Goal: Find specific page/section: Find specific page/section

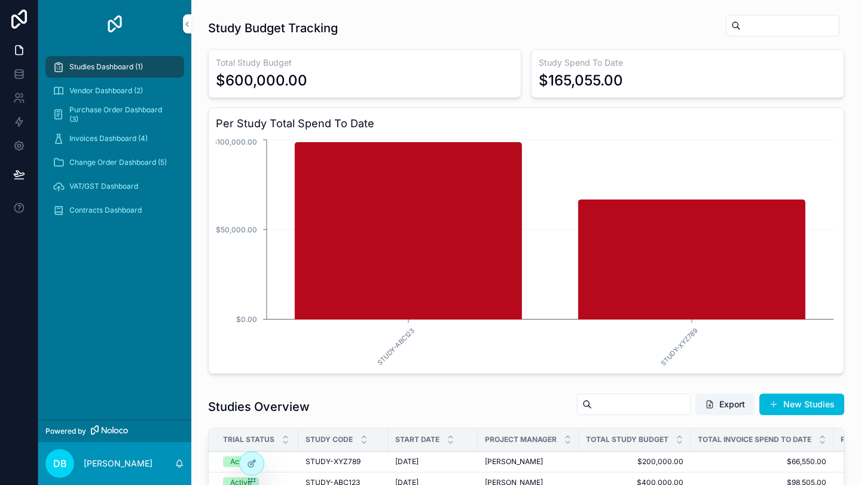
click at [120, 189] on span "VAT/GST Dashboard" at bounding box center [103, 187] width 69 height 10
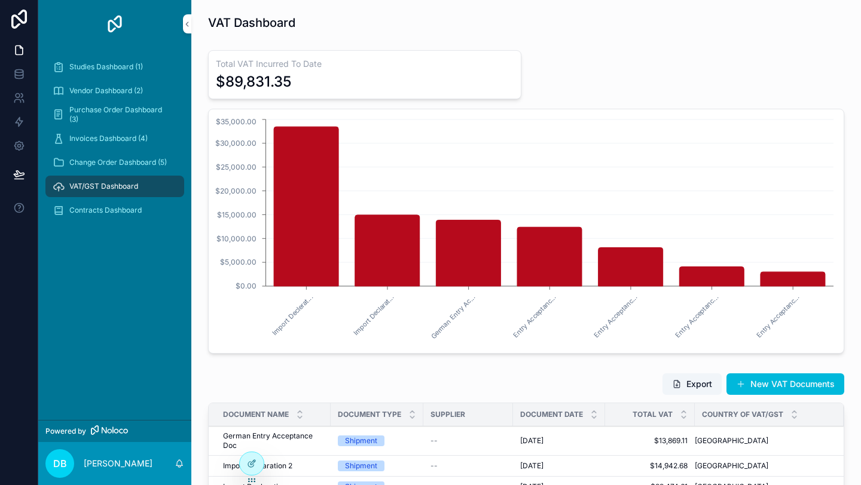
click at [126, 164] on span "Change Order Dashboard (5)" at bounding box center [117, 163] width 97 height 10
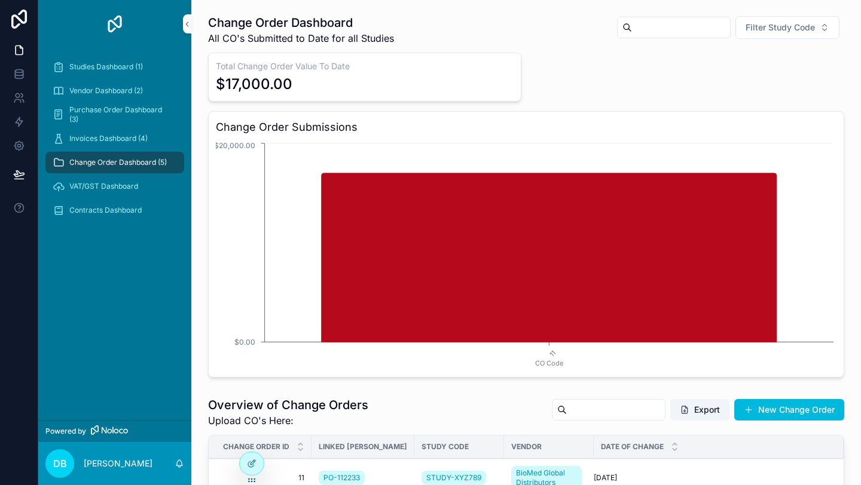
click at [127, 135] on span "Invoices Dashboard (4)" at bounding box center [108, 139] width 78 height 10
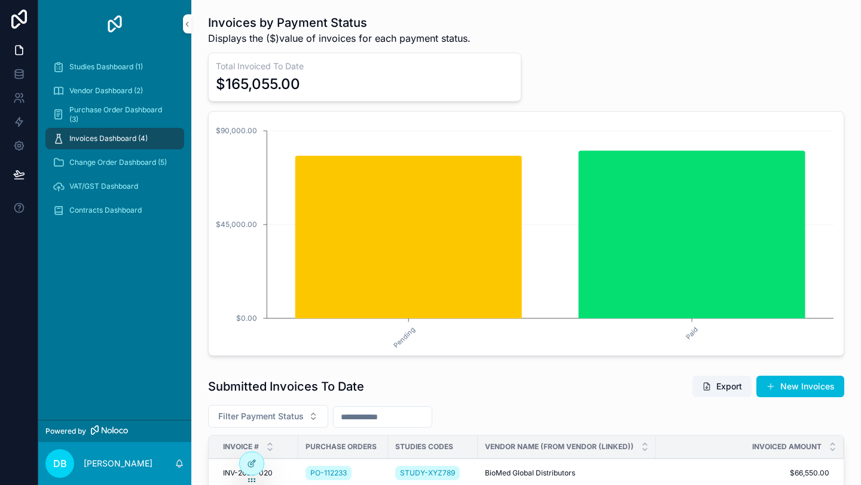
click at [129, 108] on span "Purchase Order Dashboard (3)" at bounding box center [120, 114] width 103 height 19
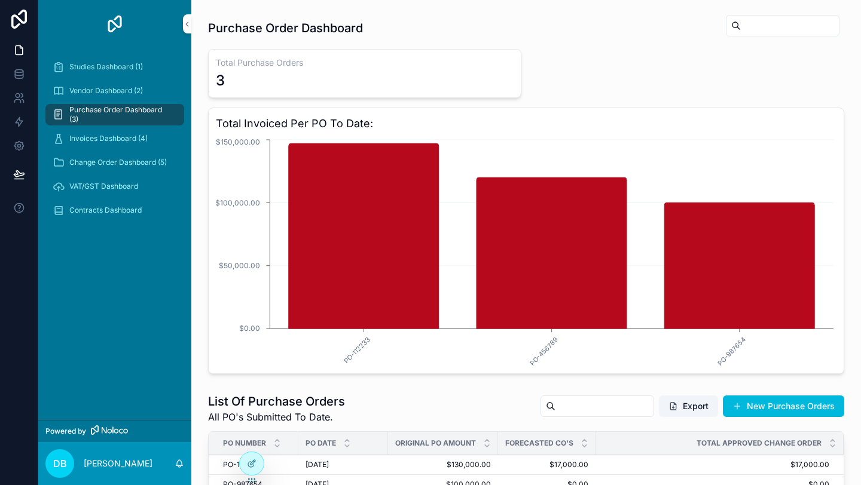
click at [130, 88] on span "Vendor Dashboard (2)" at bounding box center [106, 91] width 74 height 10
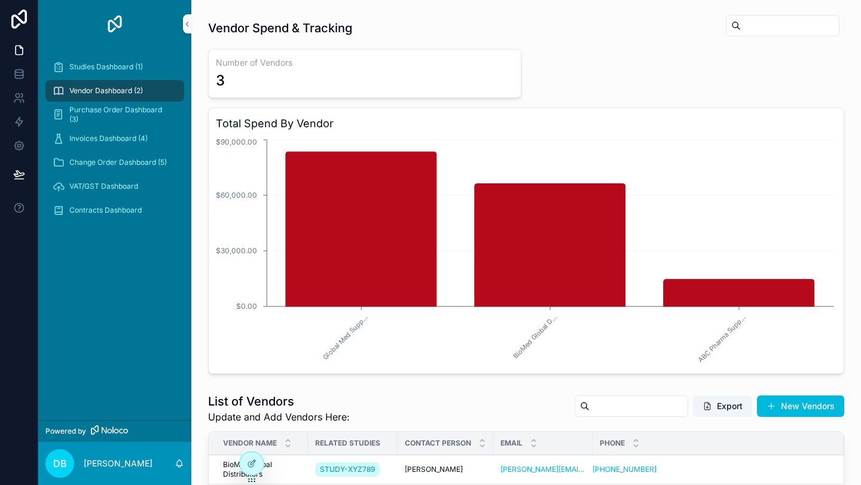
click at [127, 61] on div "Studies Dashboard (1)" at bounding box center [115, 66] width 124 height 19
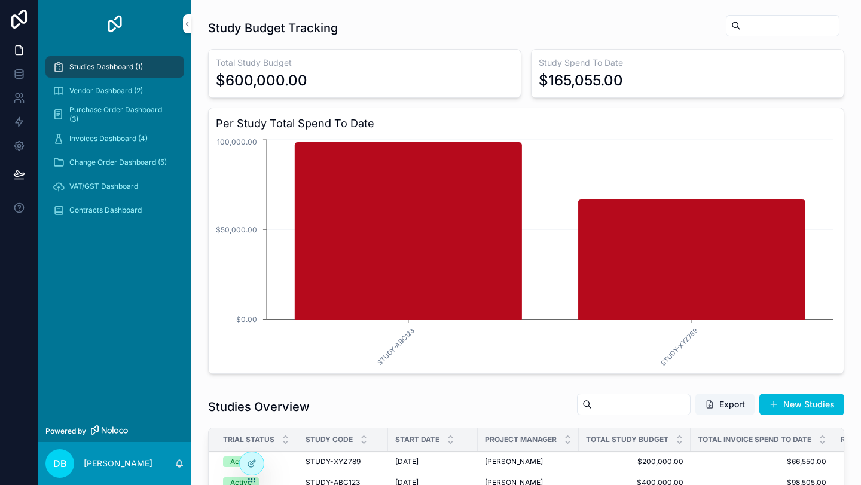
click at [118, 132] on div "Invoices Dashboard (4)" at bounding box center [115, 138] width 124 height 19
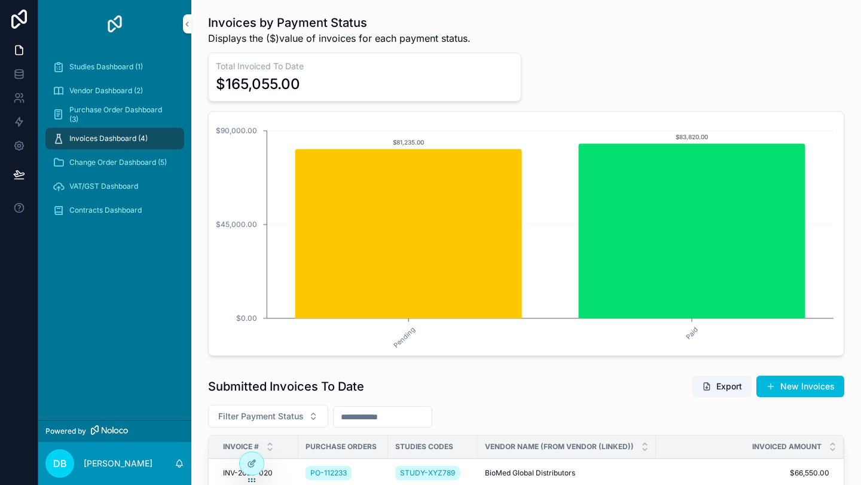
click at [101, 166] on span "Change Order Dashboard (5)" at bounding box center [117, 163] width 97 height 10
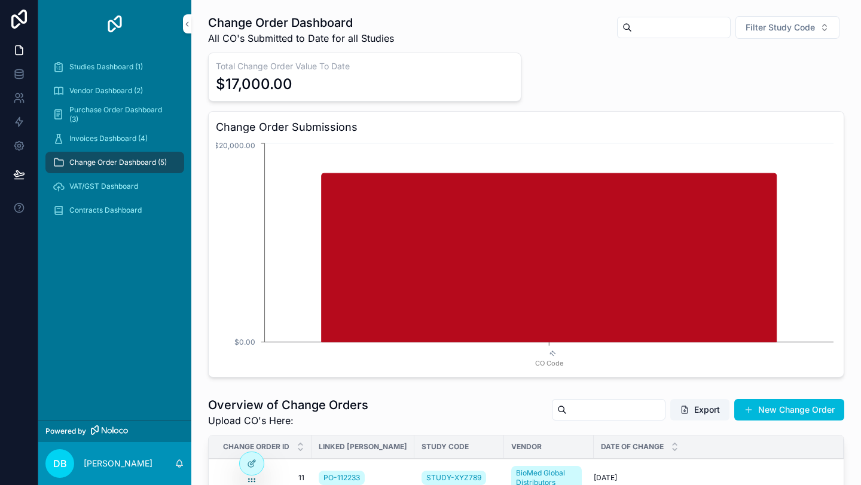
click at [106, 194] on div "VAT/GST Dashboard" at bounding box center [115, 186] width 124 height 19
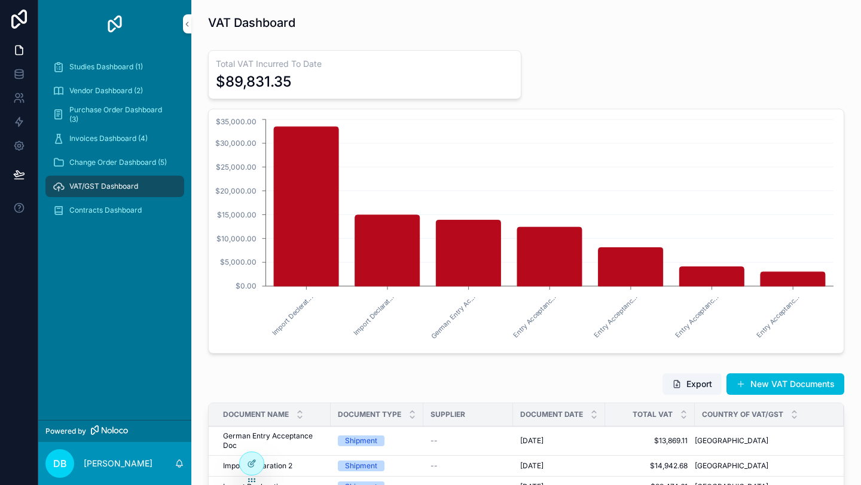
click at [108, 213] on span "Contracts Dashboard" at bounding box center [105, 211] width 72 height 10
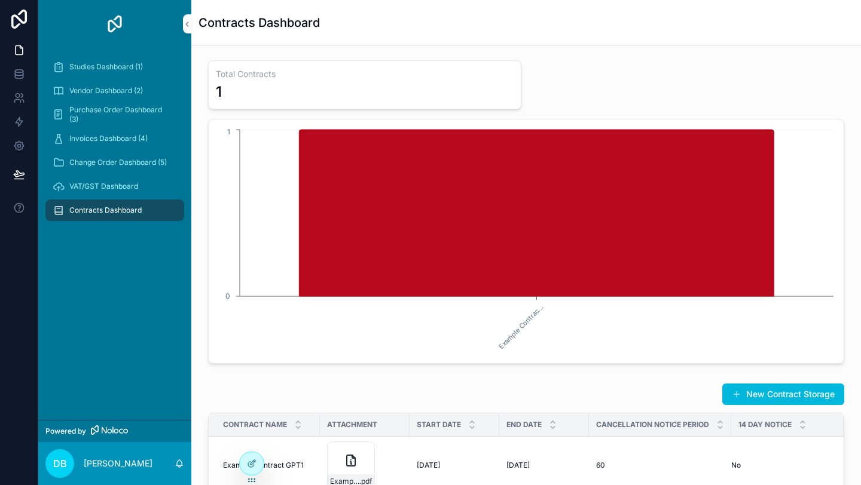
click at [118, 182] on span "VAT/GST Dashboard" at bounding box center [103, 187] width 69 height 10
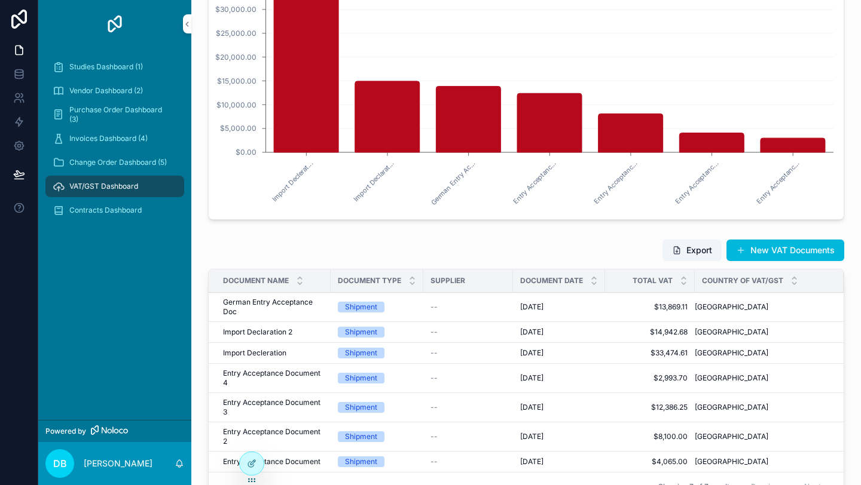
scroll to position [255, 0]
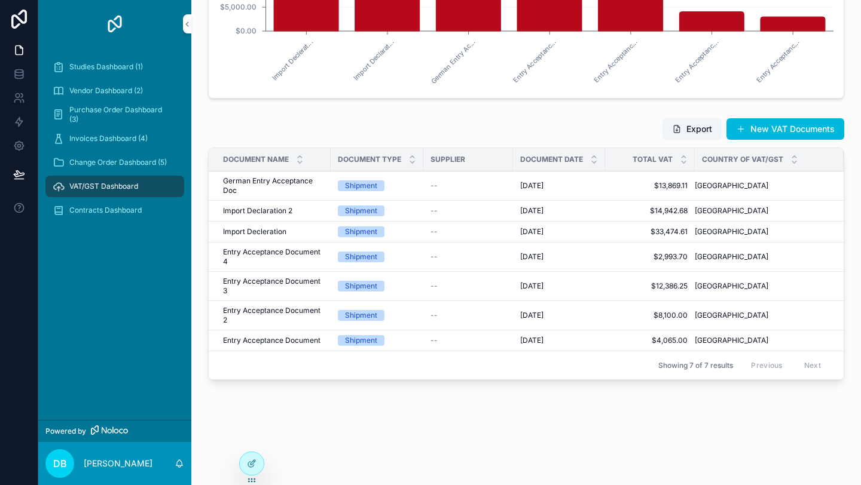
click at [138, 187] on span "VAT/GST Dashboard" at bounding box center [103, 187] width 69 height 10
click at [501, 125] on div "Export New VAT Documents" at bounding box center [526, 129] width 636 height 23
click at [478, 185] on div "--" at bounding box center [467, 186] width 75 height 10
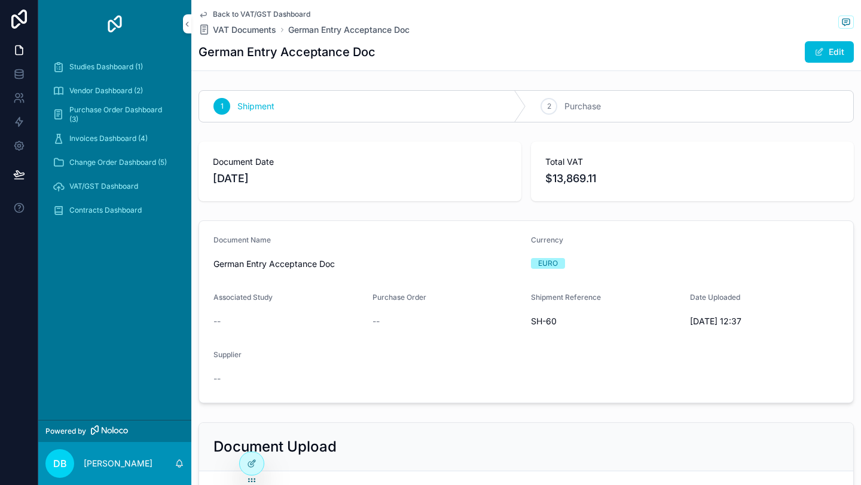
click at [204, 14] on icon "scrollable content" at bounding box center [203, 15] width 10 height 10
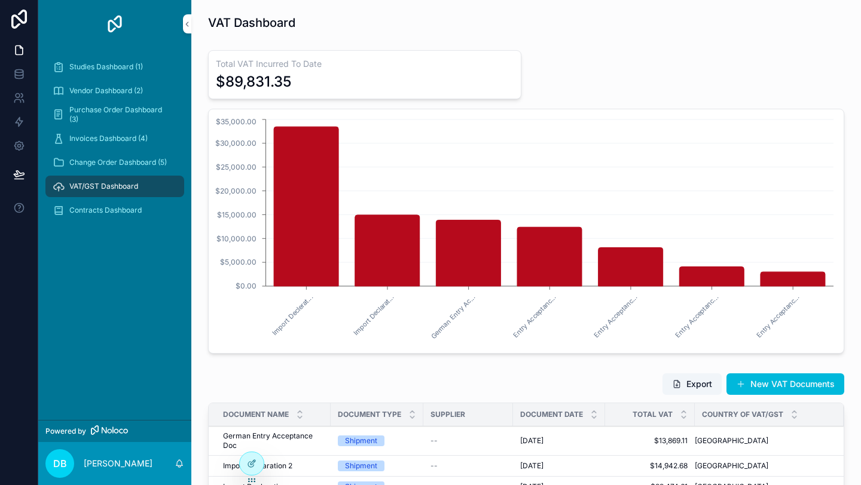
click at [129, 310] on div "Studies Dashboard (1) Vendor Dashboard (2) Purchase Order Dashboard (3) Invoice…" at bounding box center [114, 234] width 153 height 372
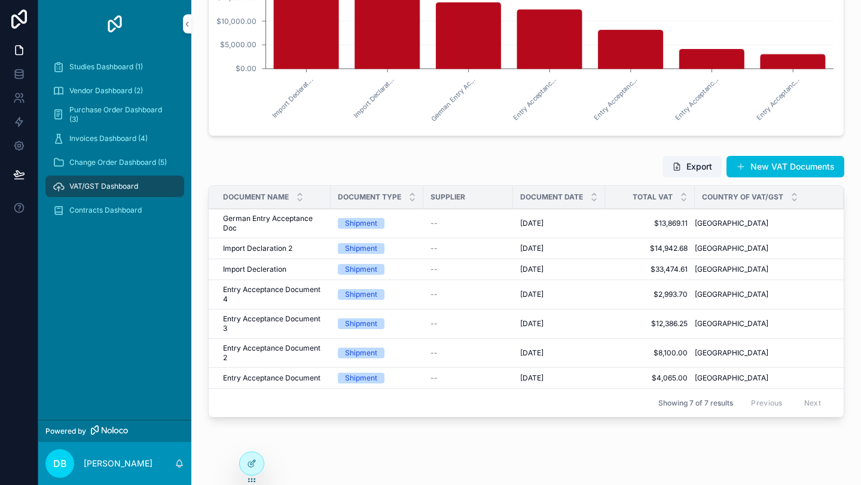
scroll to position [228, 0]
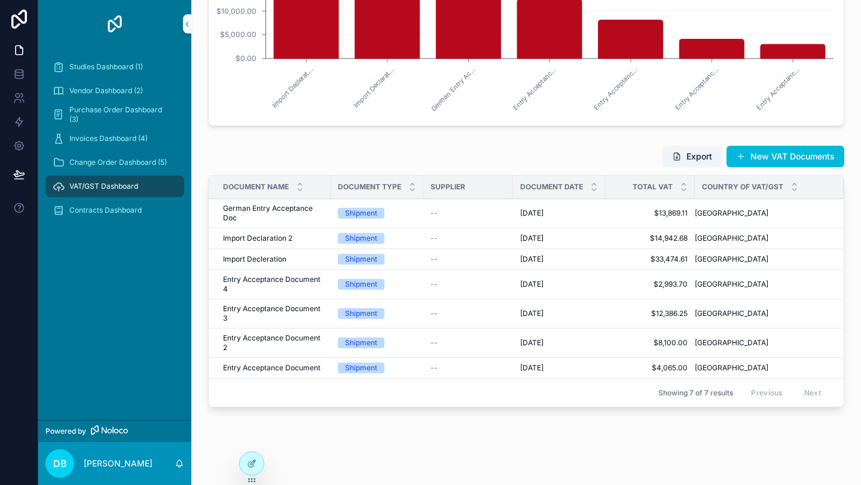
click at [468, 261] on div "--" at bounding box center [467, 260] width 75 height 10
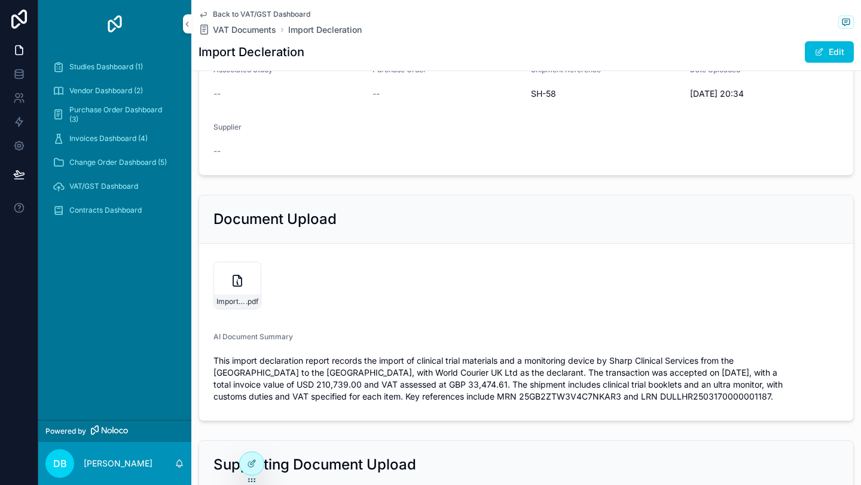
scroll to position [438, 0]
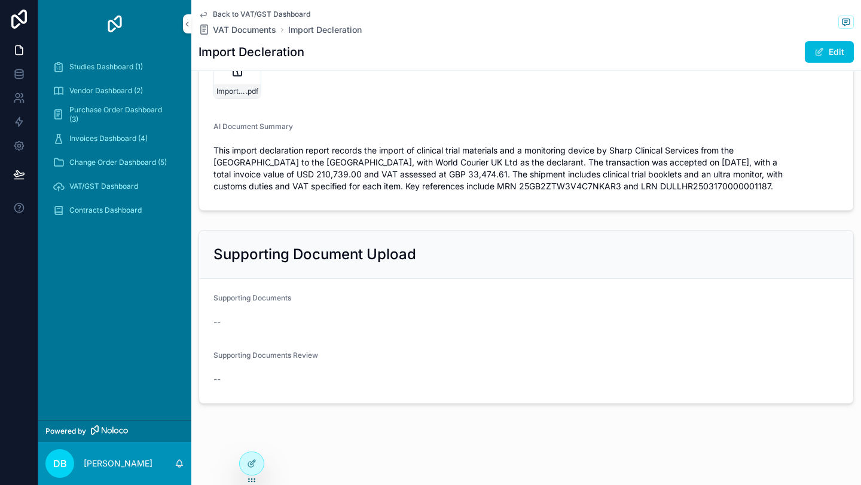
click at [203, 13] on icon "scrollable content" at bounding box center [203, 15] width 10 height 10
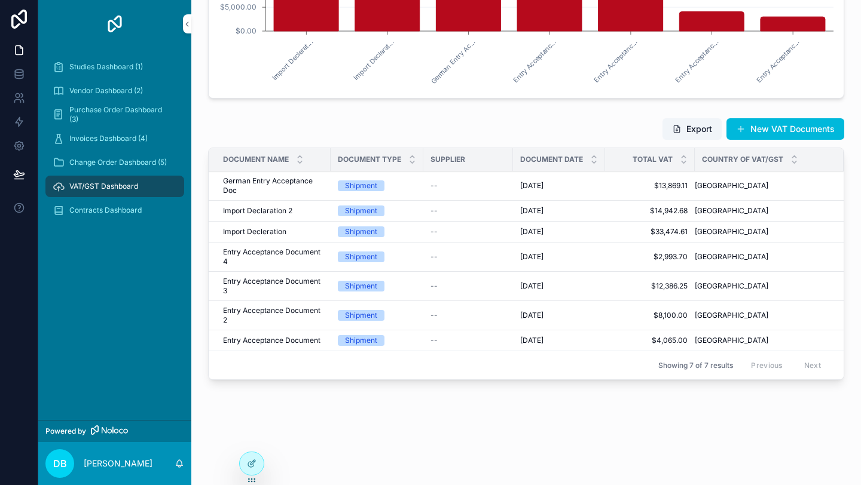
click at [484, 291] on td "--" at bounding box center [468, 286] width 90 height 29
click at [471, 255] on div "--" at bounding box center [467, 257] width 75 height 10
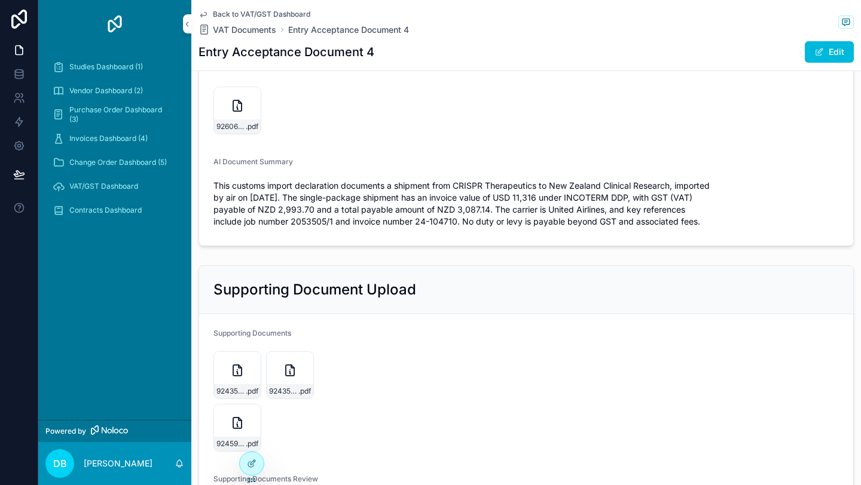
scroll to position [503, 0]
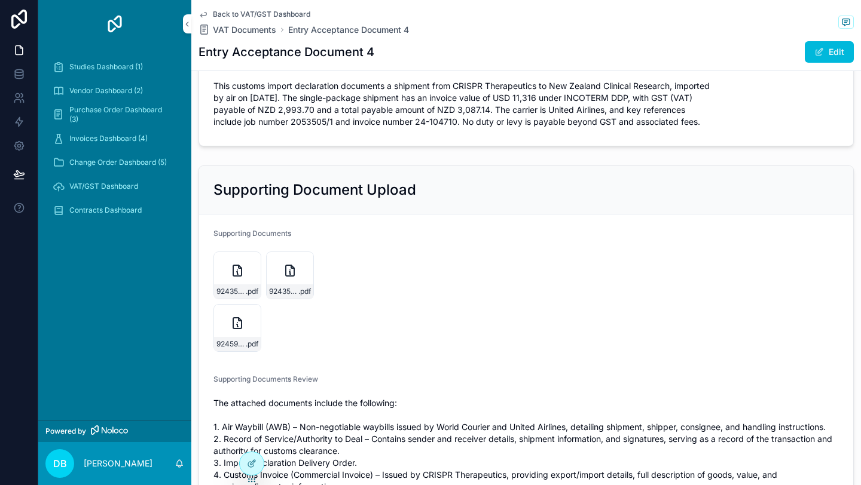
click at [237, 279] on div "924357093-Final-Record-of-Service_Authority-to-Deal .pdf" at bounding box center [237, 276] width 48 height 48
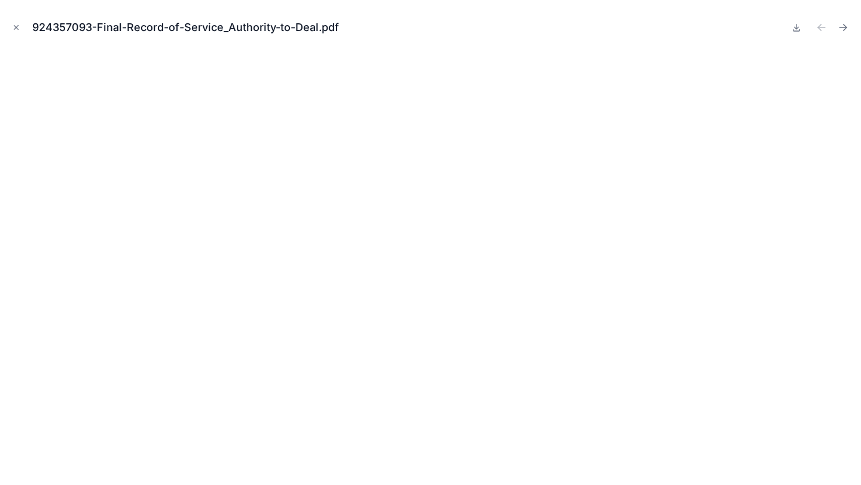
click at [18, 27] on icon "Close modal" at bounding box center [16, 27] width 8 height 8
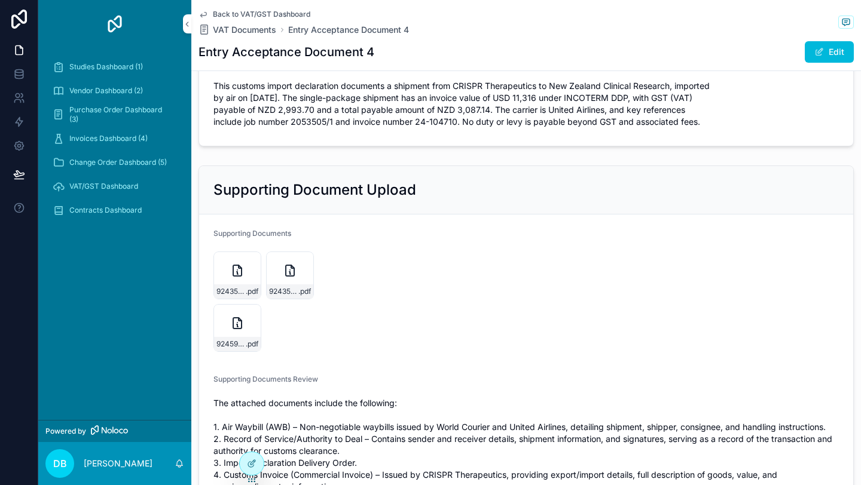
click at [286, 274] on icon "scrollable content" at bounding box center [290, 270] width 8 height 11
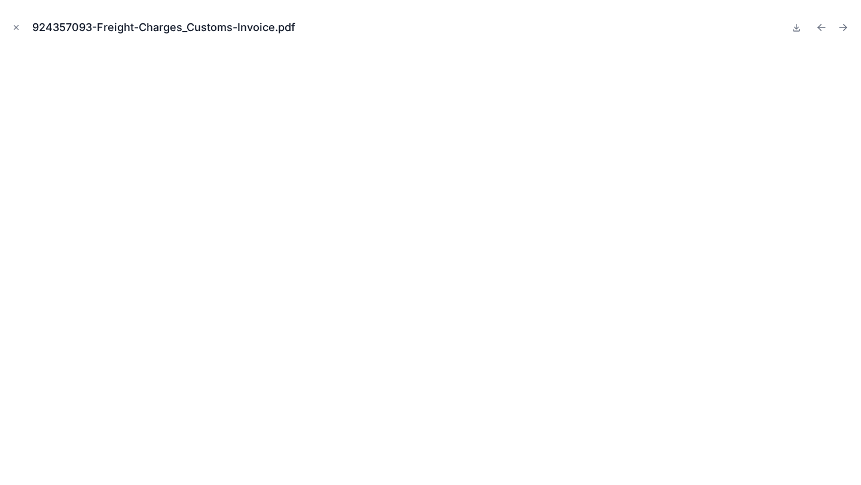
click at [15, 28] on icon "Close modal" at bounding box center [16, 28] width 4 height 4
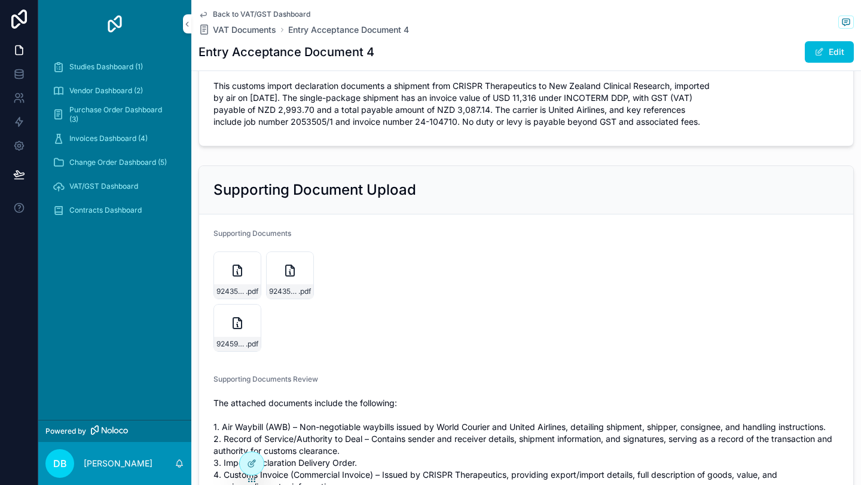
click at [237, 323] on icon "scrollable content" at bounding box center [237, 323] width 0 height 0
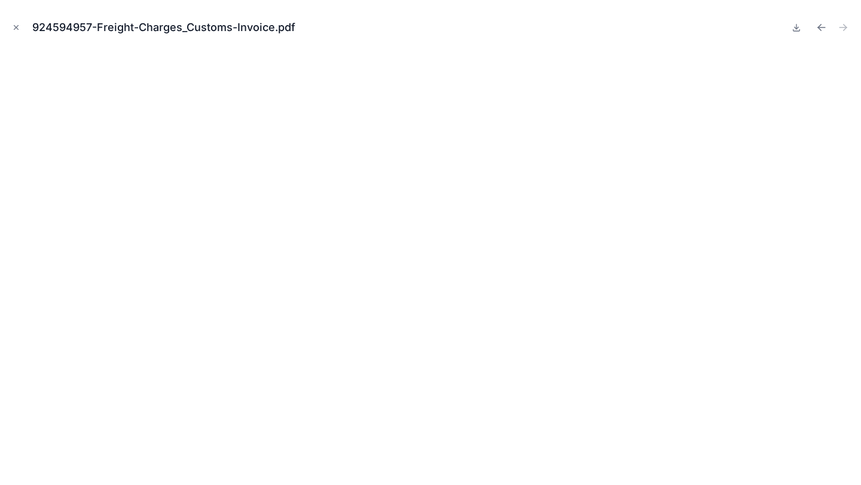
click at [15, 28] on icon "Close modal" at bounding box center [16, 28] width 4 height 4
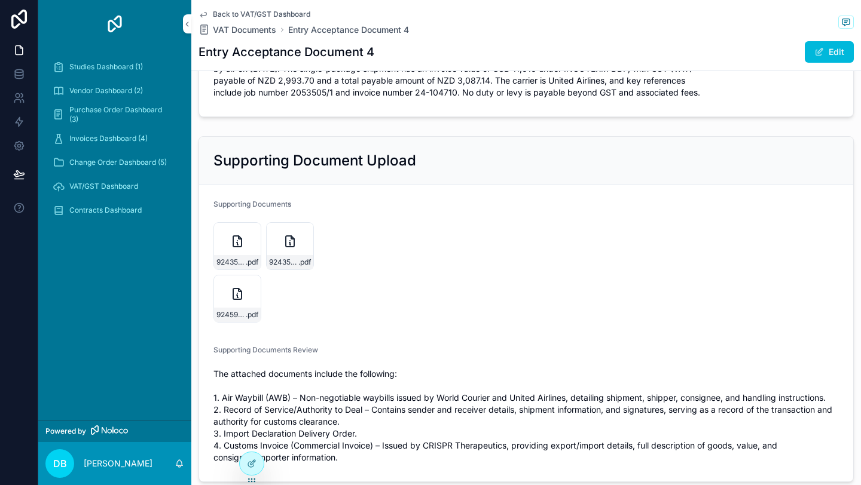
scroll to position [610, 0]
